Goal: Transaction & Acquisition: Book appointment/travel/reservation

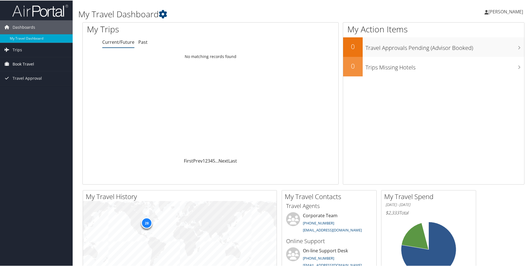
click at [30, 63] on span "Book Travel" at bounding box center [23, 64] width 21 height 14
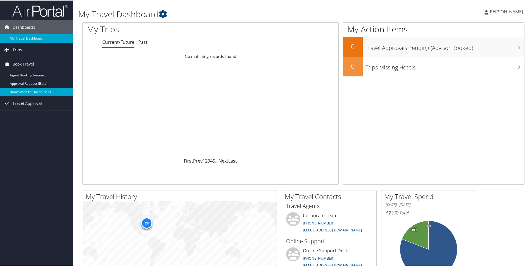
click at [24, 92] on link "Book/Manage Online Trips" at bounding box center [36, 91] width 73 height 8
click at [507, 9] on span "[PERSON_NAME]" at bounding box center [505, 11] width 35 height 6
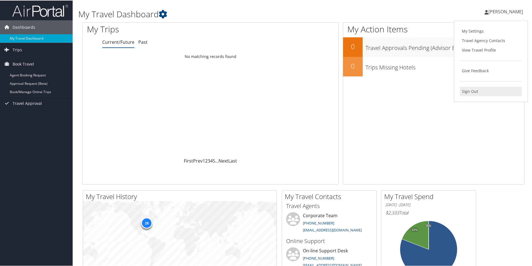
click at [472, 88] on link "Sign Out" at bounding box center [490, 90] width 62 height 9
click at [23, 62] on span "Book Travel" at bounding box center [23, 64] width 21 height 14
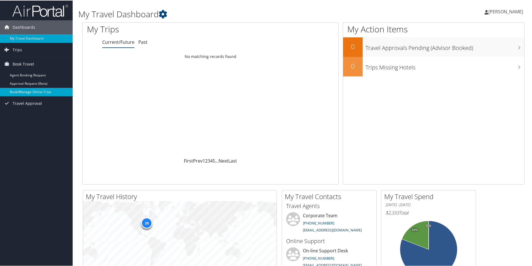
click at [17, 93] on link "Book/Manage Online Trips" at bounding box center [36, 91] width 73 height 8
click at [43, 92] on link "Book/Manage Online Trips" at bounding box center [36, 91] width 73 height 8
click at [44, 90] on link "Book/Manage Online Trips" at bounding box center [36, 91] width 73 height 8
click at [40, 88] on link "Book/Manage Online Trips" at bounding box center [36, 91] width 73 height 8
